Goal: Task Accomplishment & Management: Use online tool/utility

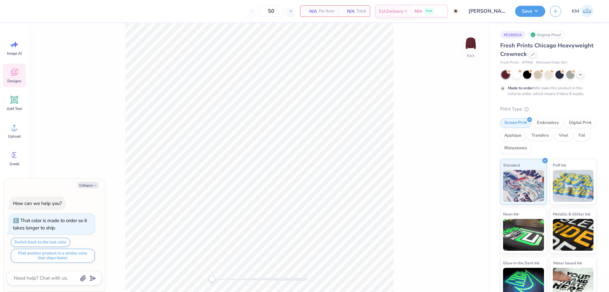
click at [12, 82] on span "Designs" at bounding box center [14, 80] width 14 height 5
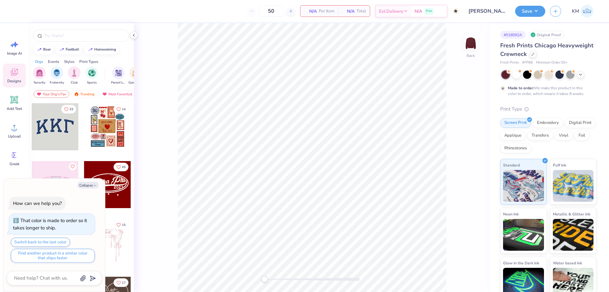
click at [55, 125] on div at bounding box center [55, 126] width 47 height 47
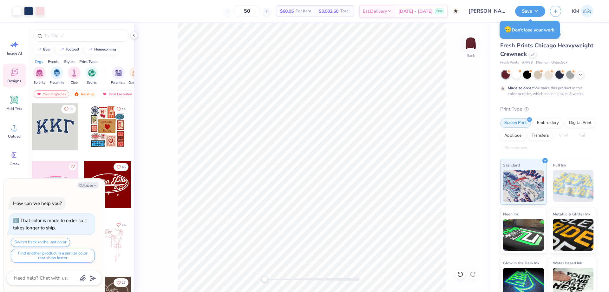
type textarea "x"
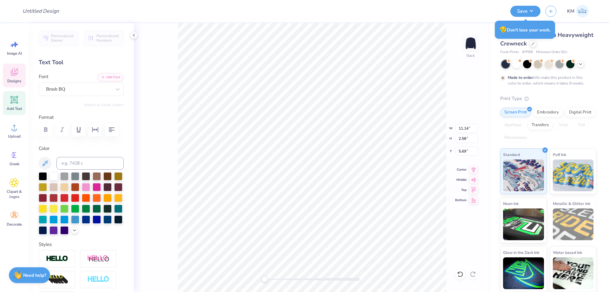
type input "11.14"
type input "2.58"
type input "5.69"
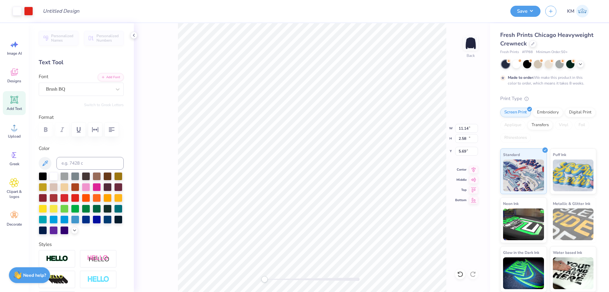
type input "12.15"
type input "14.28"
type input "3.00"
click at [291, 220] on li "Group" at bounding box center [298, 222] width 50 height 12
click at [315, 133] on li "Copy" at bounding box center [330, 134] width 50 height 12
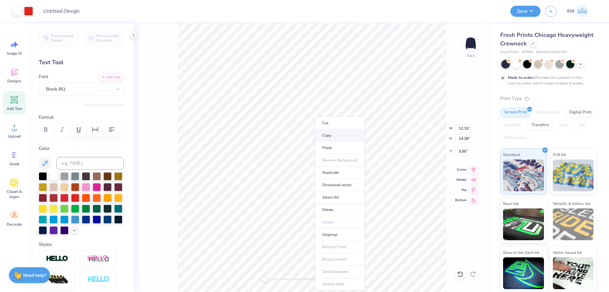
click at [328, 137] on li "Copy" at bounding box center [340, 135] width 50 height 12
click at [329, 233] on li "Ungroup" at bounding box center [333, 234] width 50 height 12
type input "0.90"
type input "5.64"
type input "11.64"
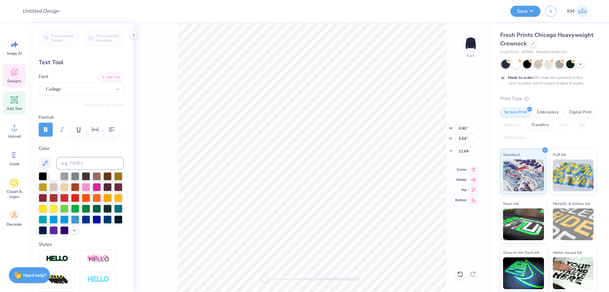
type input "1.41"
type input "1.05"
type input "4.38"
type input "3.04"
type input "0.70"
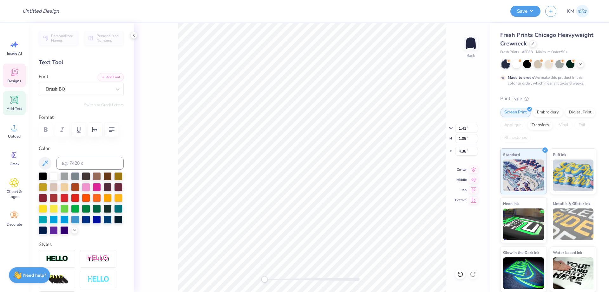
type input "3.82"
type input "11.14"
type input "2.58"
type input "5.69"
click at [104, 81] on div "Add Font Font Brush BQ" at bounding box center [81, 84] width 85 height 23
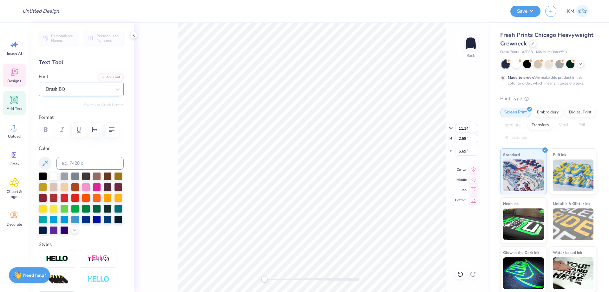
click at [102, 82] on div "Brush BQ" at bounding box center [81, 88] width 85 height 13
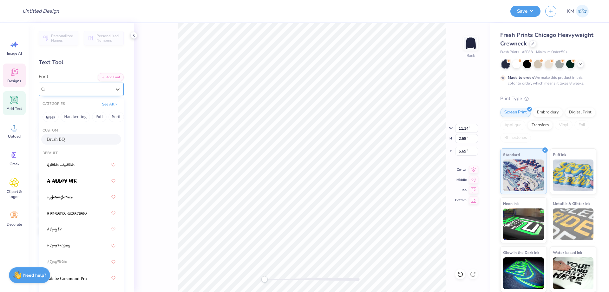
click at [101, 84] on div "Brush BQ" at bounding box center [78, 89] width 67 height 10
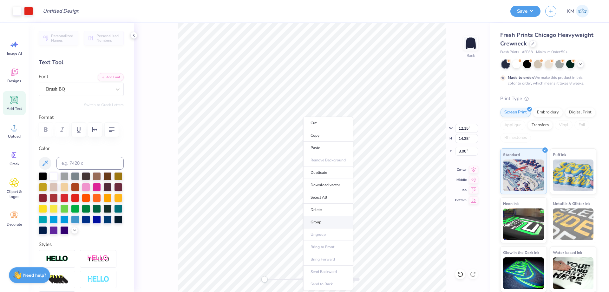
click at [332, 218] on li "Group" at bounding box center [328, 222] width 50 height 12
click at [367, 185] on li "Download vector" at bounding box center [366, 185] width 50 height 12
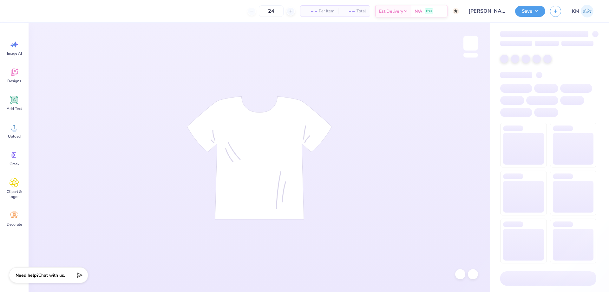
type input "50"
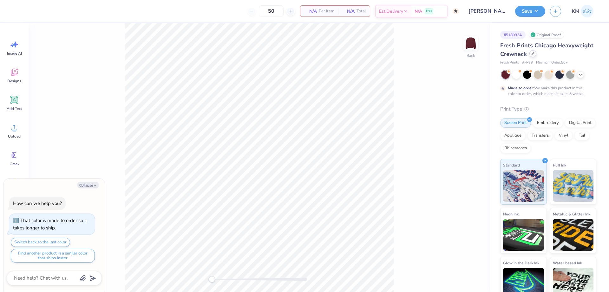
click at [536, 54] on div at bounding box center [532, 53] width 7 height 7
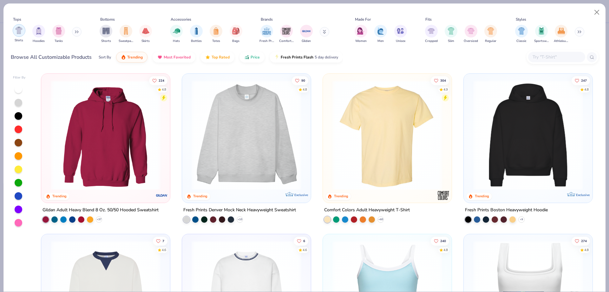
click at [18, 33] on img "filter for Shirts" at bounding box center [18, 30] width 7 height 7
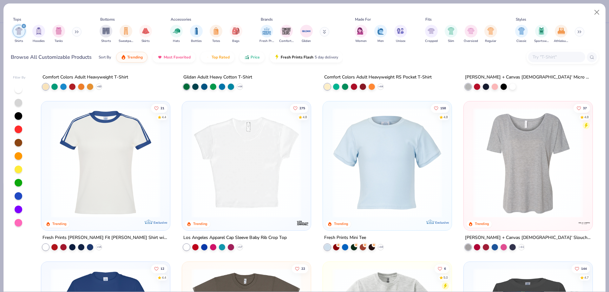
scroll to position [159, 0]
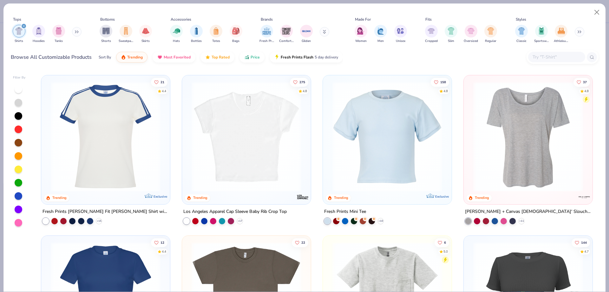
click at [388, 156] on img at bounding box center [387, 137] width 116 height 110
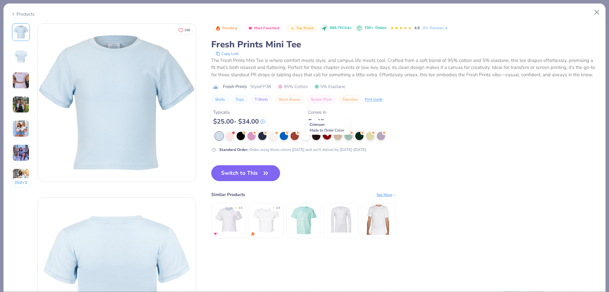
click at [328, 139] on div at bounding box center [327, 135] width 8 height 8
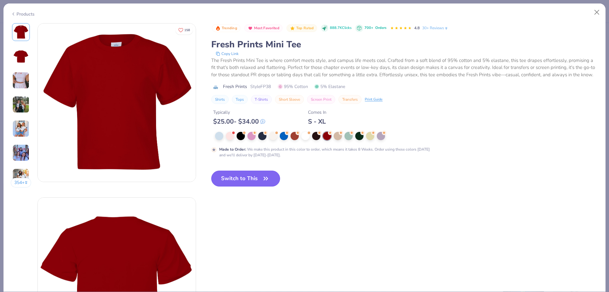
click at [250, 183] on button "Switch to This" at bounding box center [245, 178] width 69 height 16
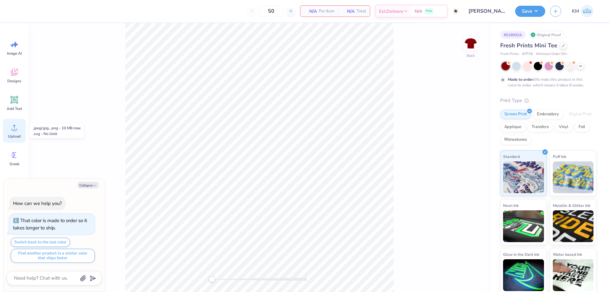
click at [12, 128] on icon at bounding box center [15, 127] width 10 height 10
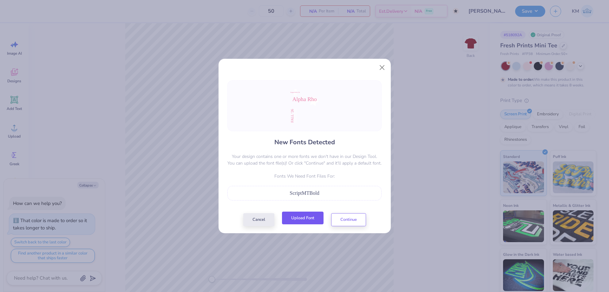
click at [310, 220] on button "Upload Font" at bounding box center [303, 217] width 42 height 13
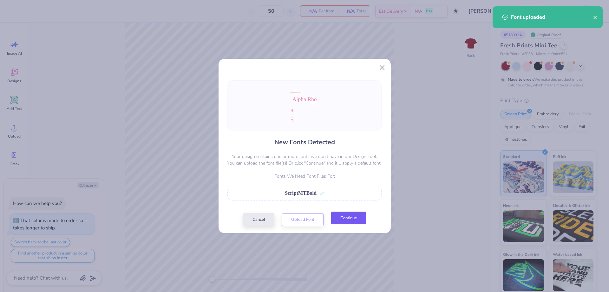
click at [346, 215] on button "Continue" at bounding box center [348, 217] width 35 height 13
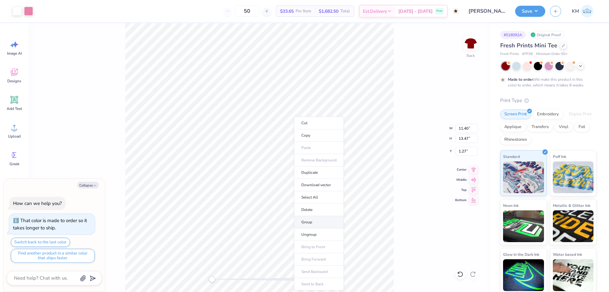
click at [316, 223] on li "Group" at bounding box center [319, 222] width 50 height 12
type textarea "x"
click at [466, 141] on input "13.47" at bounding box center [466, 138] width 23 height 9
type input "12"
type textarea "x"
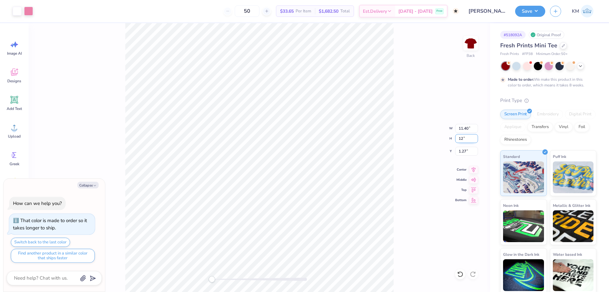
type input "10.16"
type input "12.00"
type input "2.00"
type textarea "x"
click at [464, 148] on input "2.00" at bounding box center [466, 151] width 23 height 9
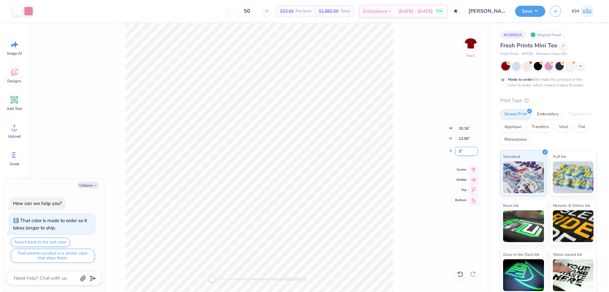
type input "3"
type textarea "x"
click at [463, 148] on input "3.00" at bounding box center [466, 151] width 23 height 9
type input "1"
click at [461, 135] on input "12.00" at bounding box center [466, 138] width 23 height 9
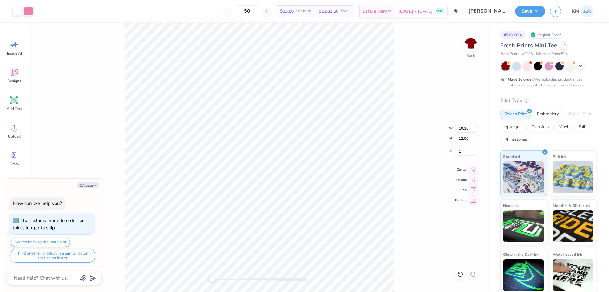
click at [404, 152] on div "Back W 10.16 10.16 " H 12.00 12.00 " Y 1 1 " Center Middle Top Bottom" at bounding box center [260, 157] width 462 height 268
click at [516, 13] on button "Save" at bounding box center [530, 11] width 30 height 11
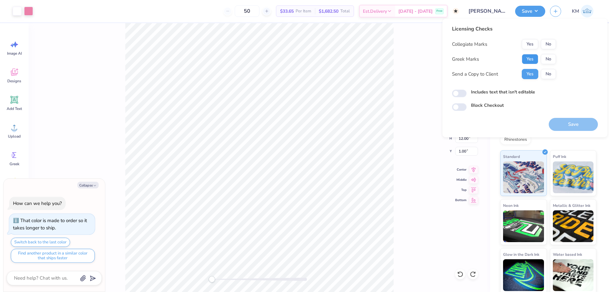
click at [528, 58] on button "Yes" at bounding box center [530, 59] width 16 height 10
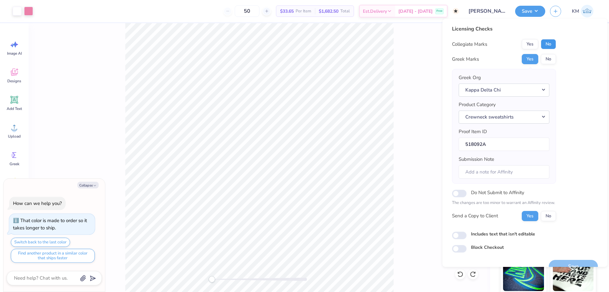
click at [551, 41] on button "No" at bounding box center [548, 44] width 15 height 10
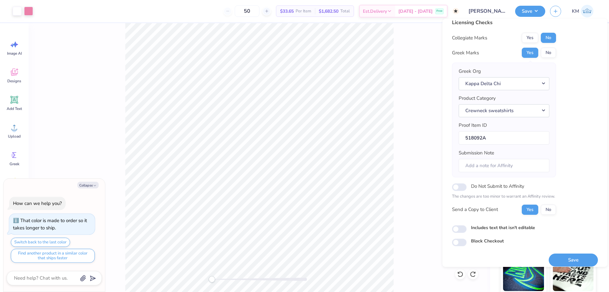
scroll to position [12, 0]
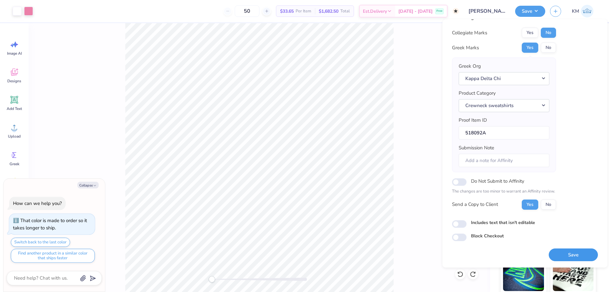
click at [566, 252] on button "Save" at bounding box center [573, 254] width 49 height 13
type textarea "x"
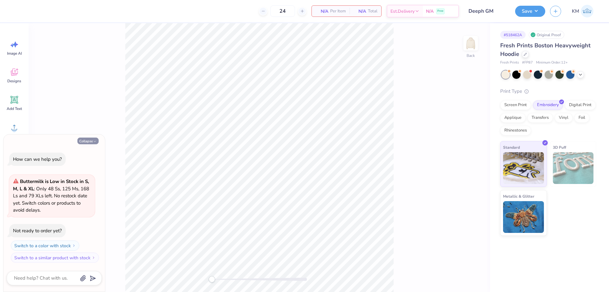
click at [95, 141] on icon "button" at bounding box center [95, 141] width 4 height 4
type textarea "x"
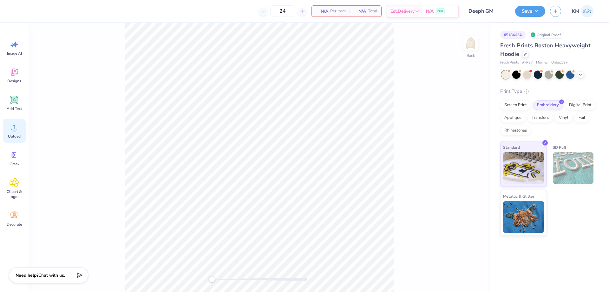
click at [8, 131] on div "Upload" at bounding box center [14, 131] width 23 height 24
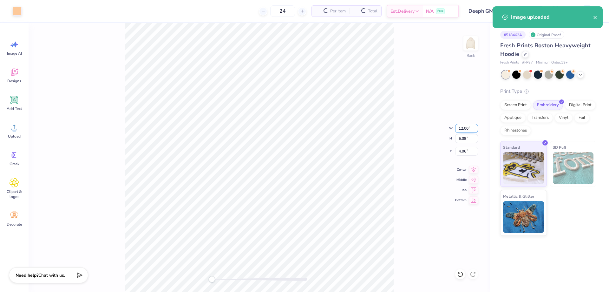
click at [464, 127] on input "12.00" at bounding box center [466, 128] width 23 height 9
type input "10.00"
type input "4.49"
type input "4.51"
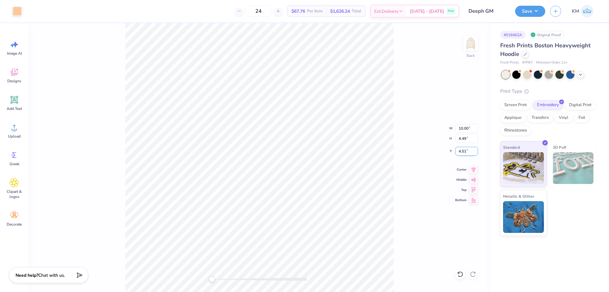
click at [462, 151] on input "4.51" at bounding box center [466, 151] width 23 height 9
type input "3"
